Goal: Information Seeking & Learning: Learn about a topic

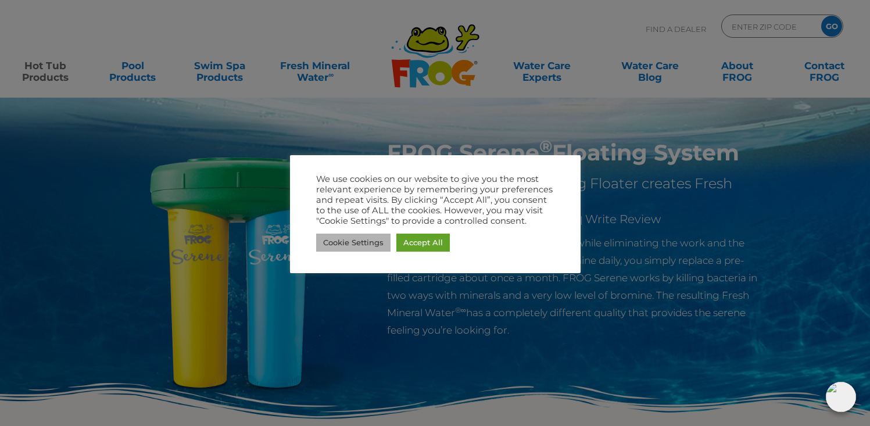
click at [356, 242] on link "Cookie Settings" at bounding box center [353, 243] width 74 height 18
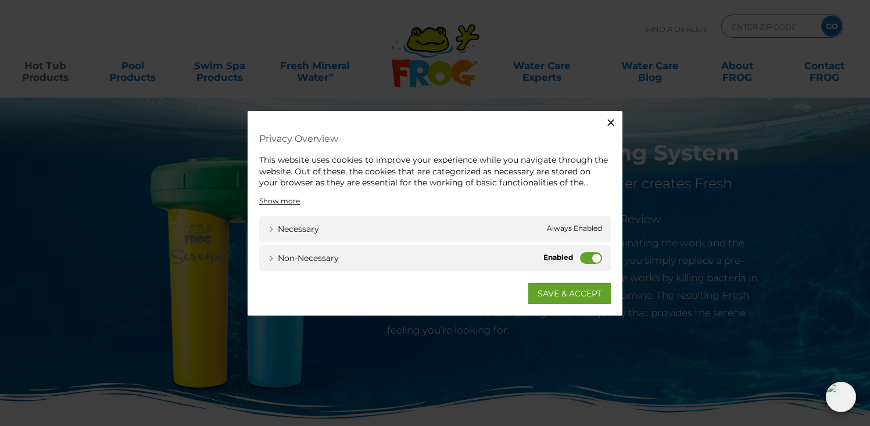
click at [593, 257] on label "Non-necessary" at bounding box center [591, 258] width 22 height 12
click at [0, 0] on input "Non-necessary" at bounding box center [0, 0] width 0 height 0
click at [568, 299] on link "SAVE & ACCEPT" at bounding box center [569, 292] width 83 height 21
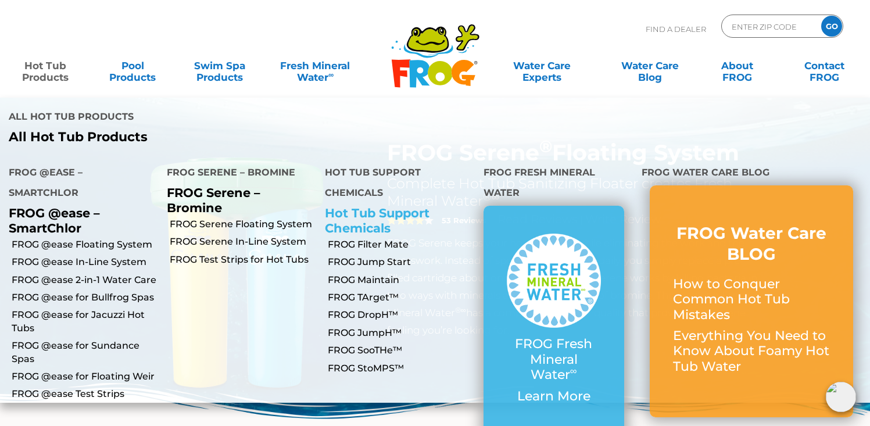
click at [360, 206] on link "Hot Tub Support Chemicals" at bounding box center [377, 220] width 105 height 29
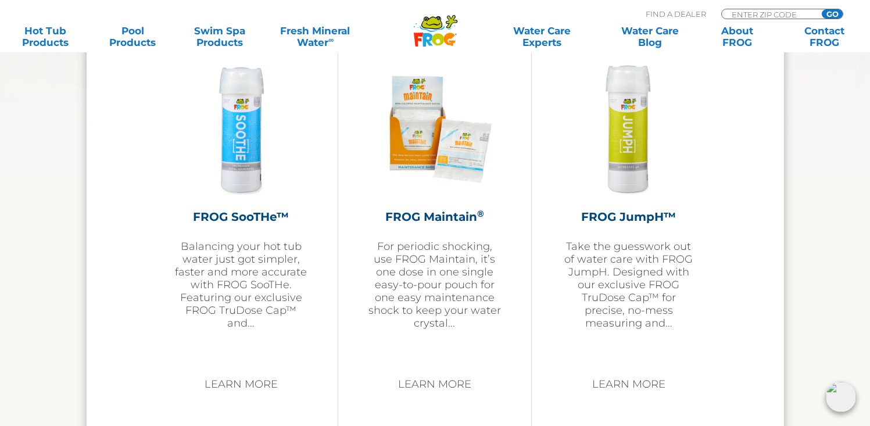
scroll to position [1838, 0]
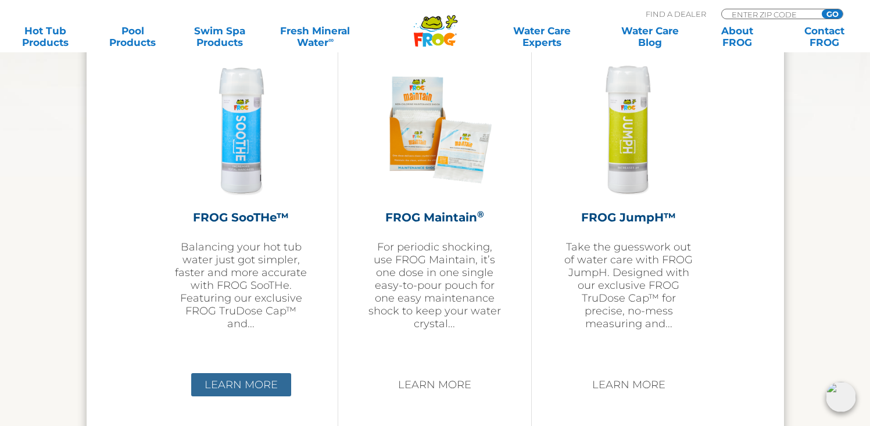
click at [250, 383] on link "Learn More" at bounding box center [241, 384] width 100 height 23
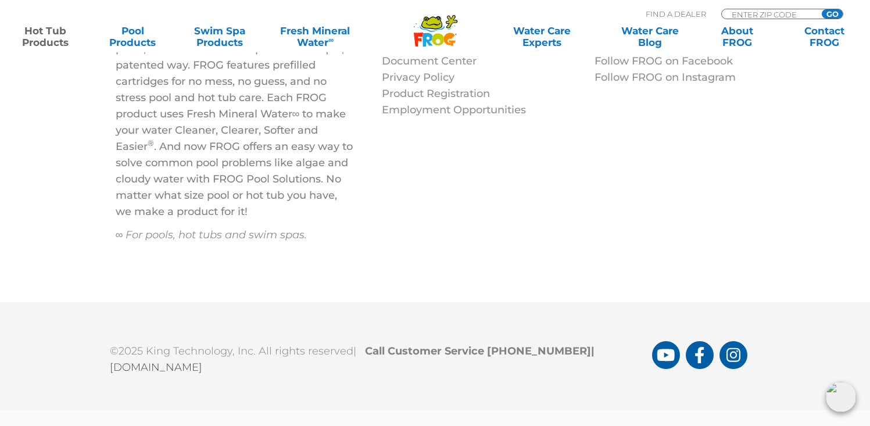
scroll to position [5089, 0]
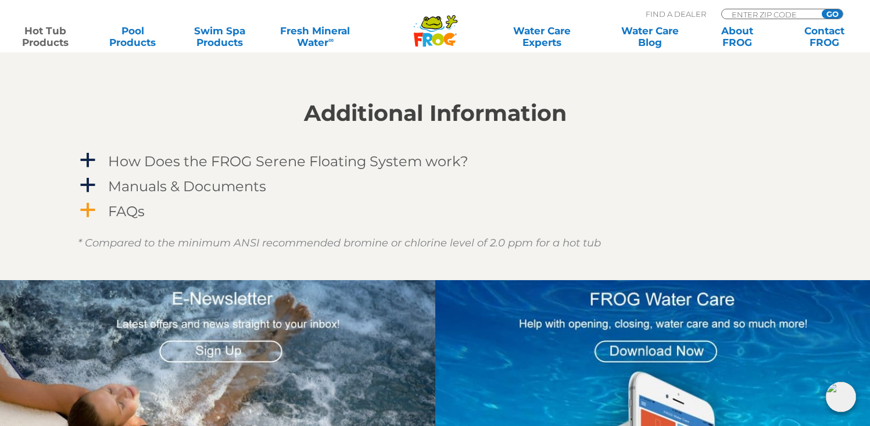
scroll to position [1028, 0]
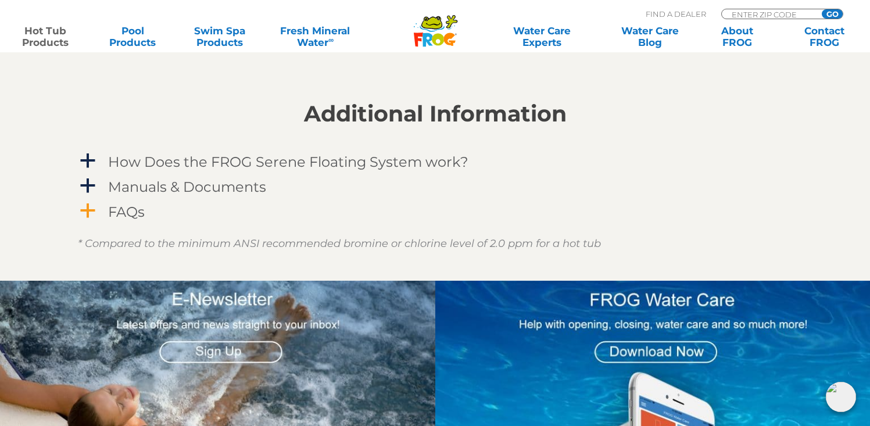
click at [125, 216] on h4 "FAQs" at bounding box center [126, 212] width 37 height 16
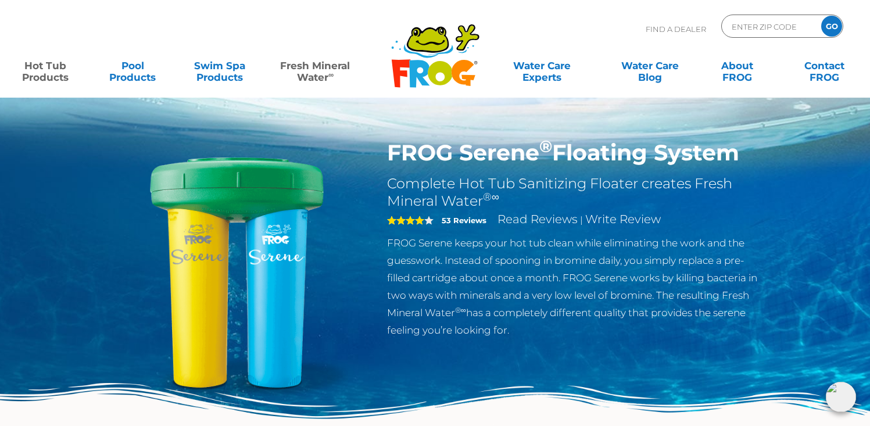
scroll to position [0, 0]
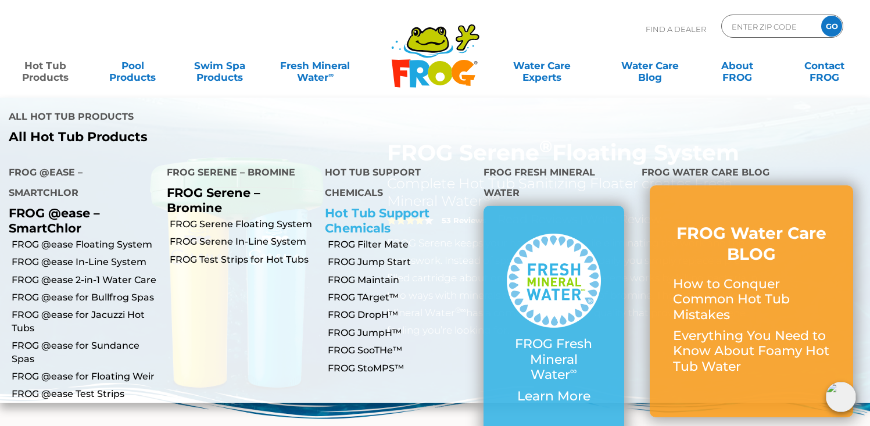
click at [363, 206] on link "Hot Tub Support Chemicals" at bounding box center [377, 220] width 105 height 29
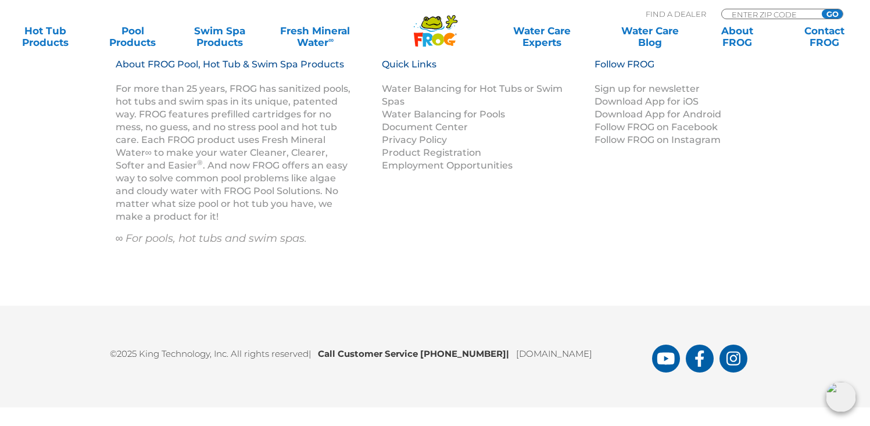
scroll to position [3354, 0]
